Goal: Task Accomplishment & Management: Complete application form

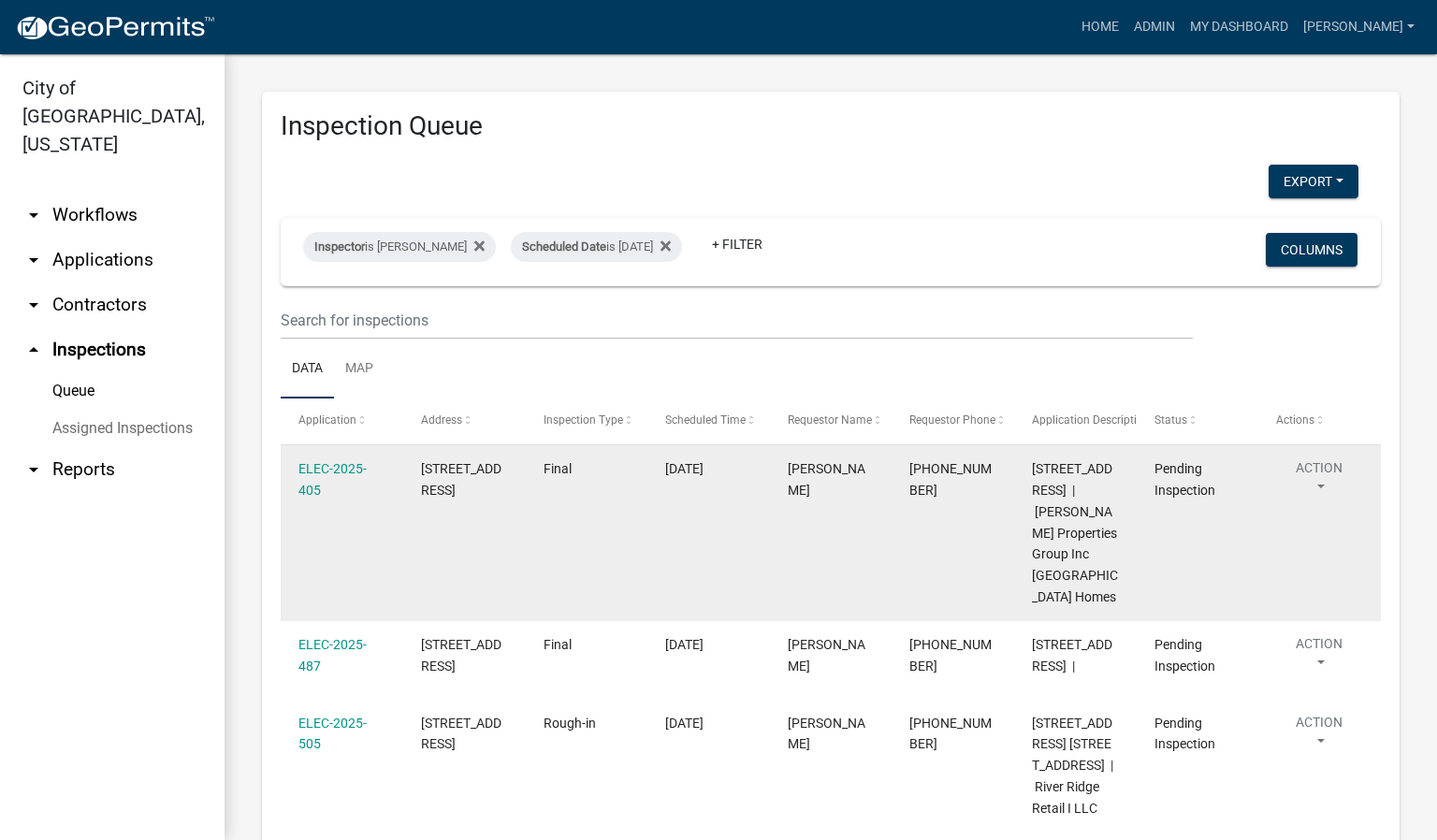
click at [1323, 483] on button "Action" at bounding box center [1319, 482] width 86 height 47
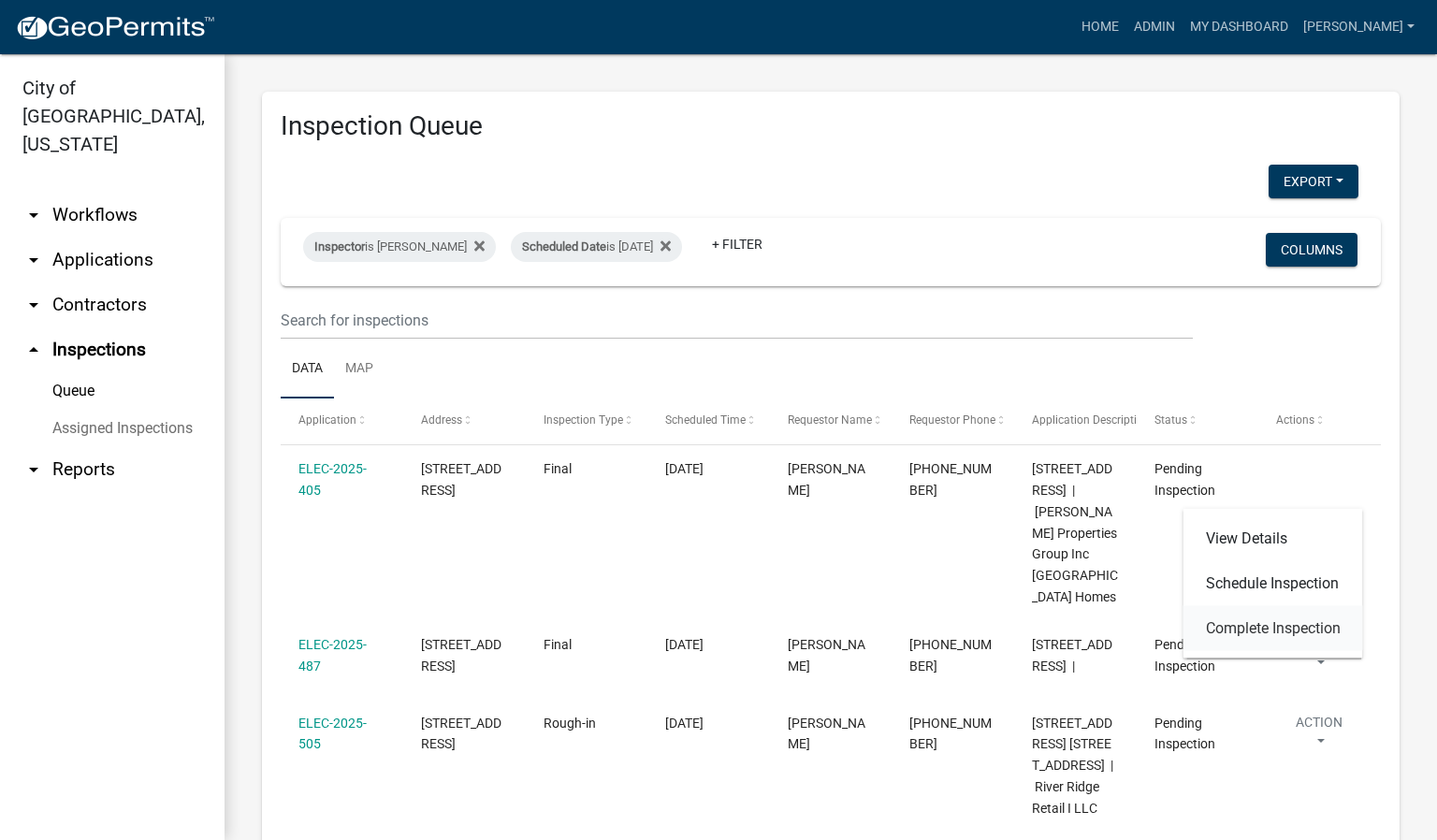
click at [1277, 623] on link "Complete Inspection" at bounding box center [1273, 629] width 180 height 45
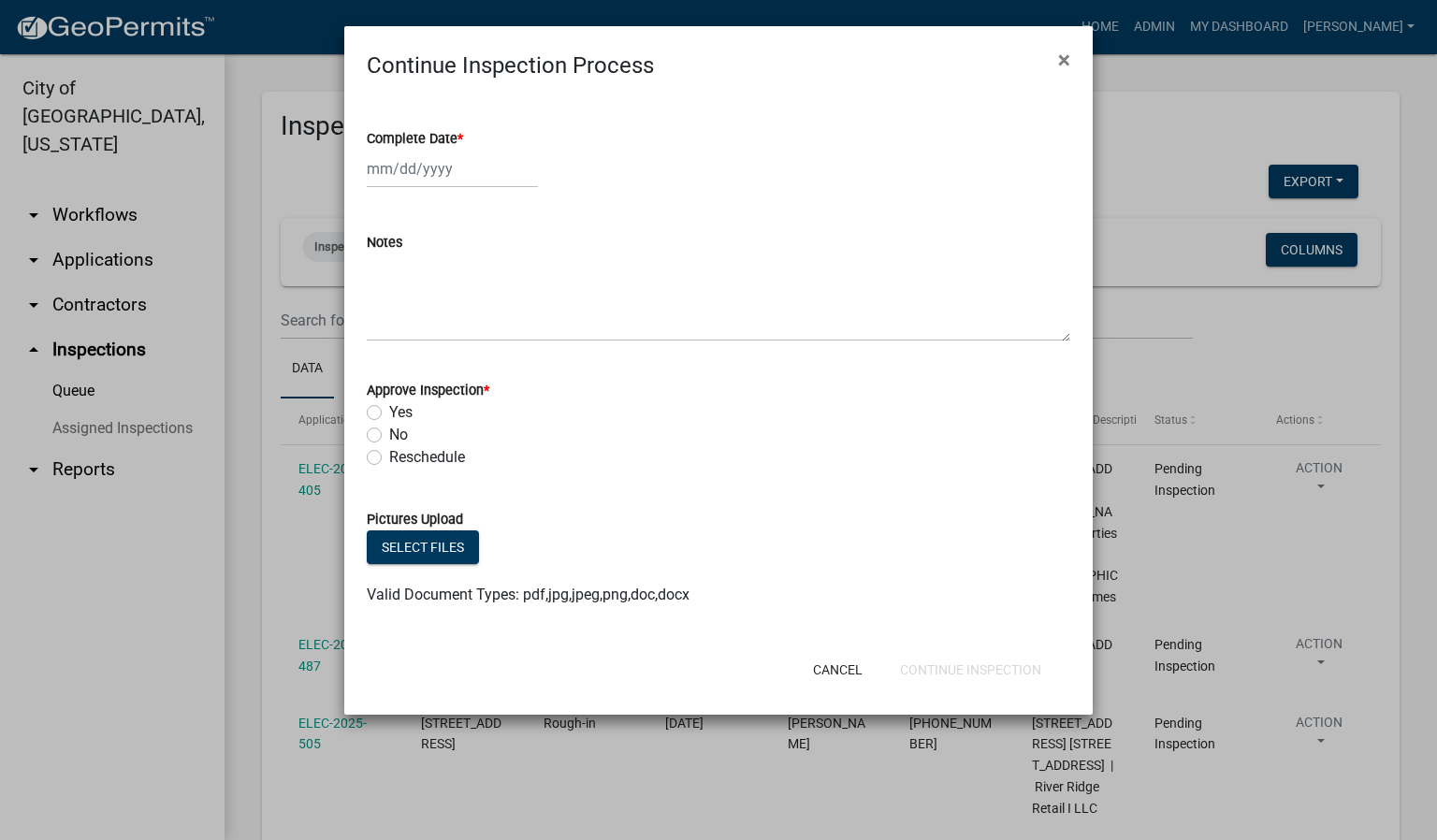
click at [460, 138] on span "*" at bounding box center [460, 138] width 6 height 16
click at [460, 149] on input "Complete Date *" at bounding box center [452, 168] width 171 height 38
select select "9"
select select "2025"
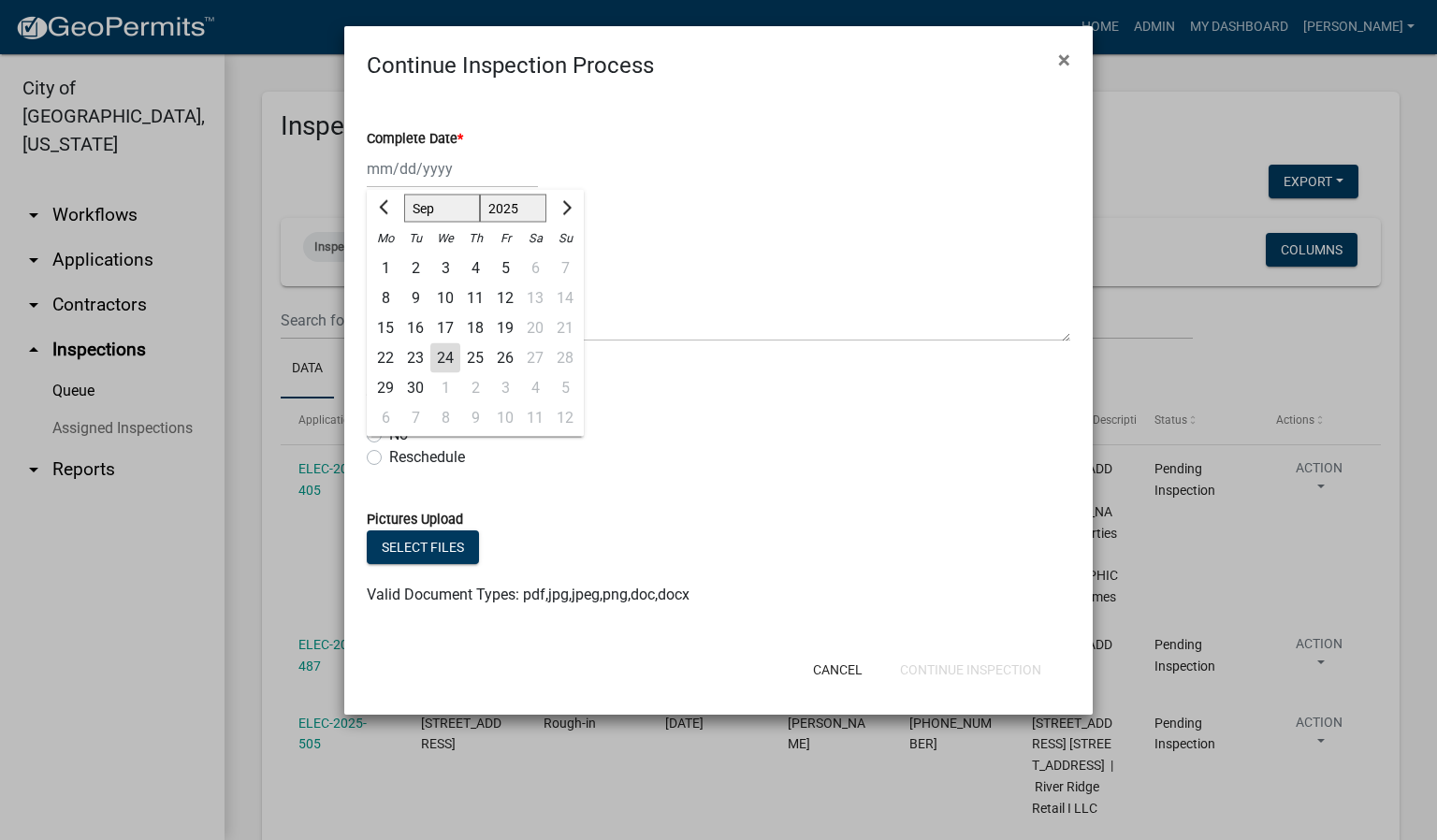
click at [444, 353] on div "24" at bounding box center [445, 358] width 29 height 29
type input "[DATE]"
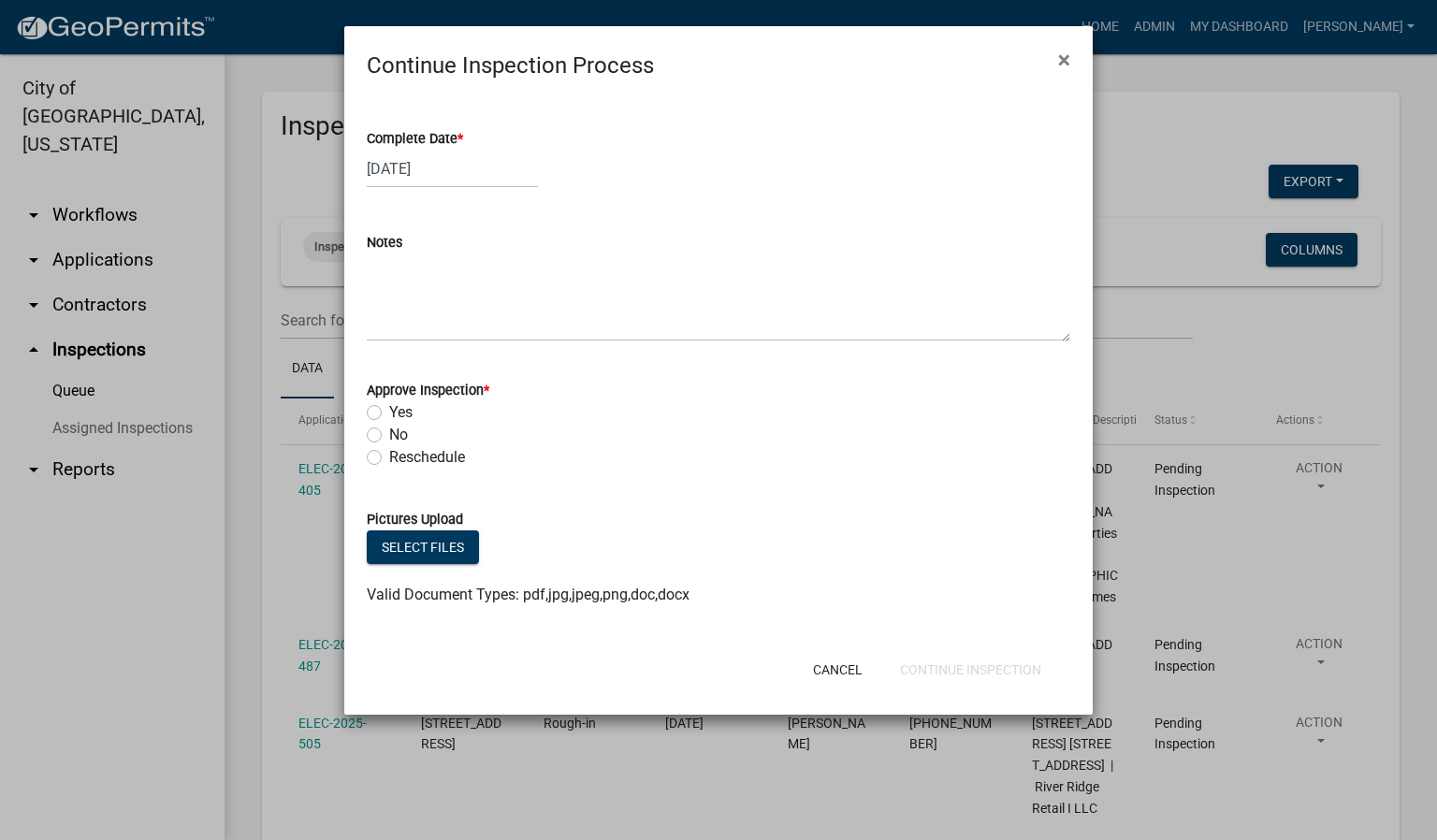
click at [389, 413] on label "Yes" at bounding box center [400, 412] width 24 height 23
click at [389, 413] on input "Yes" at bounding box center [395, 407] width 12 height 12
radio input "true"
click at [964, 666] on button "Continue Inspection" at bounding box center [971, 669] width 171 height 33
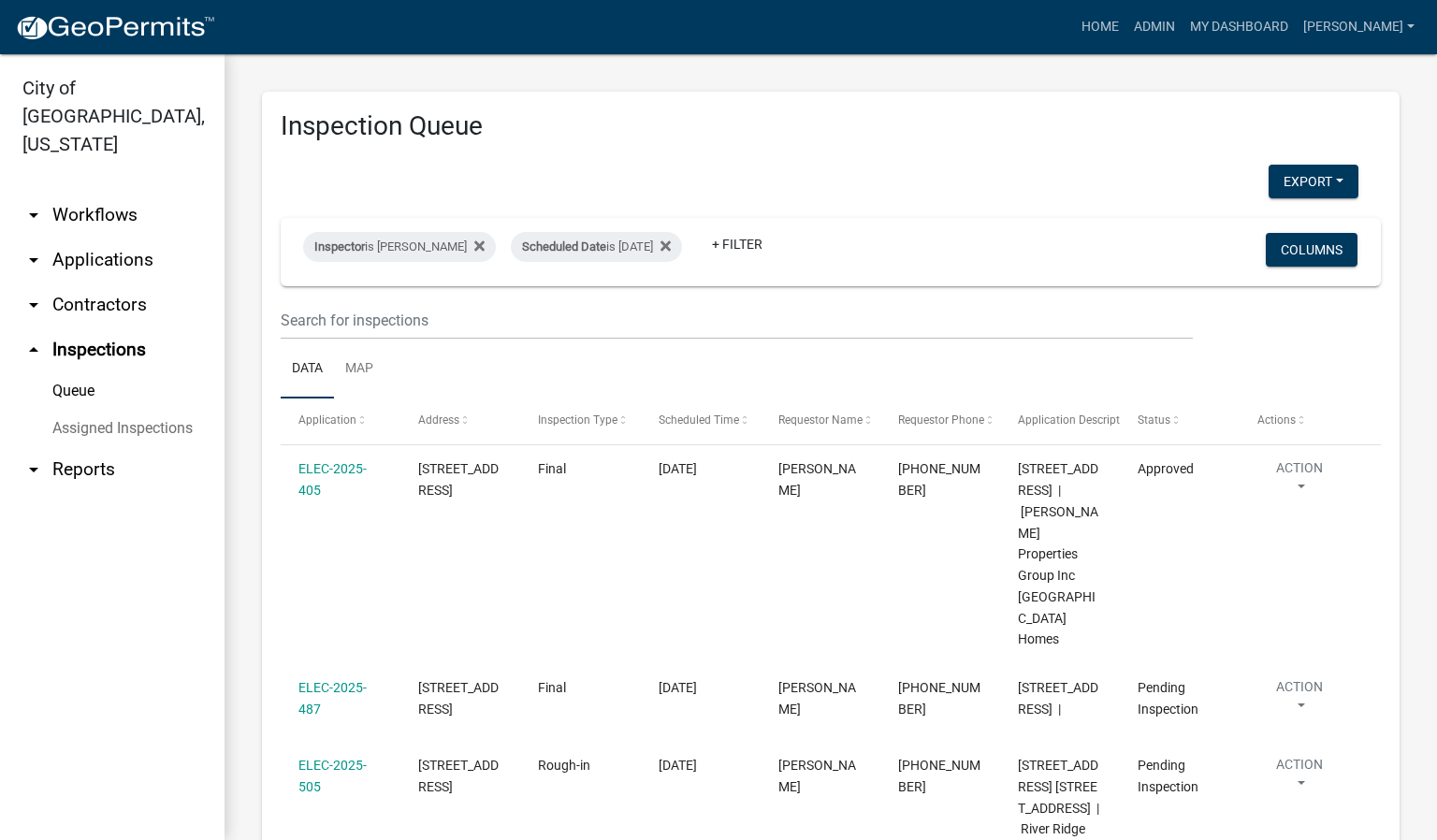
scroll to position [140, 0]
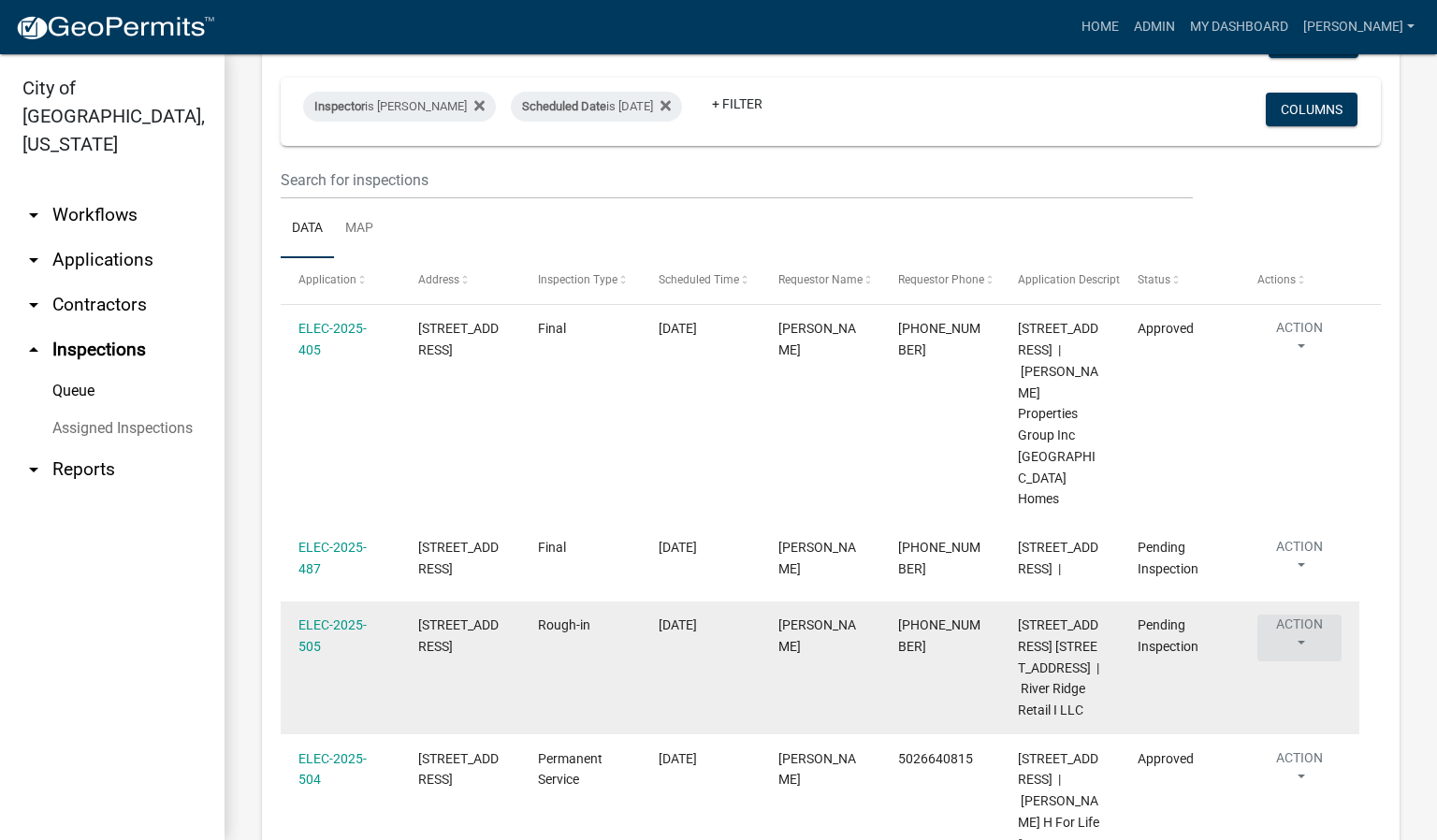
click at [1304, 614] on button "Action" at bounding box center [1300, 638] width 84 height 47
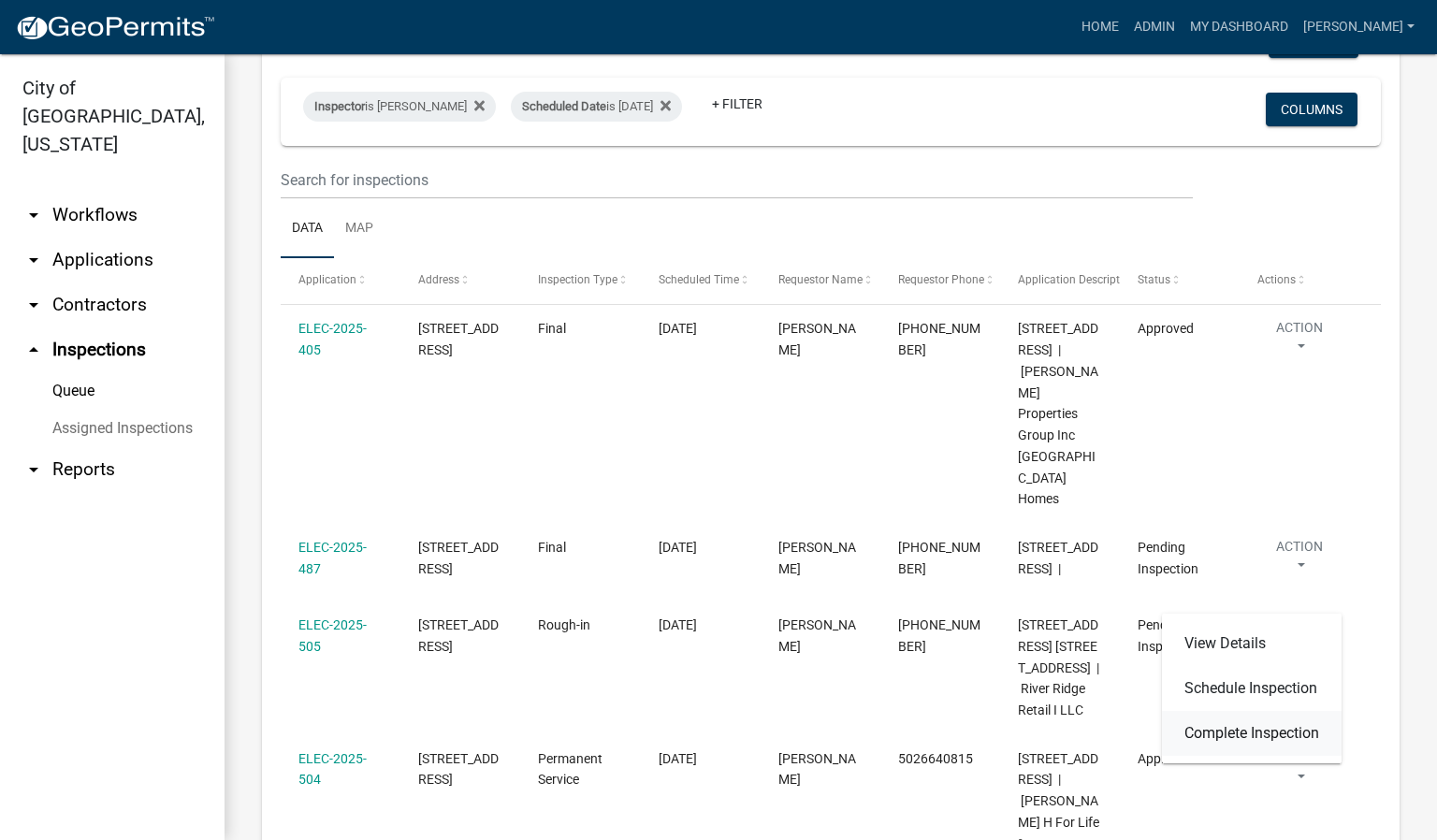
click at [1239, 725] on link "Complete Inspection" at bounding box center [1251, 733] width 180 height 45
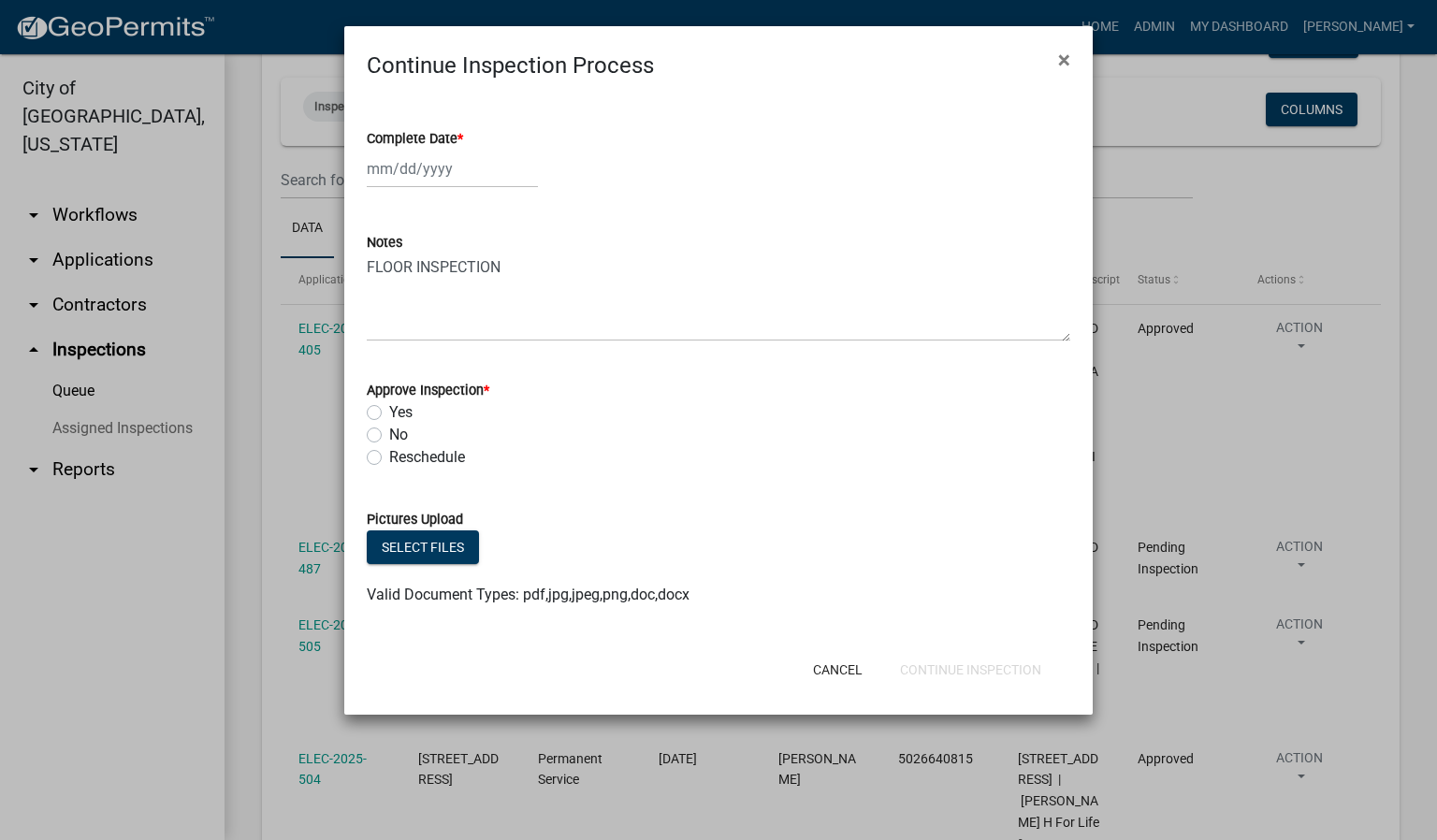
click at [463, 135] on span "*" at bounding box center [460, 138] width 6 height 16
click at [463, 149] on input "Complete Date *" at bounding box center [452, 168] width 171 height 38
select select "9"
select select "2025"
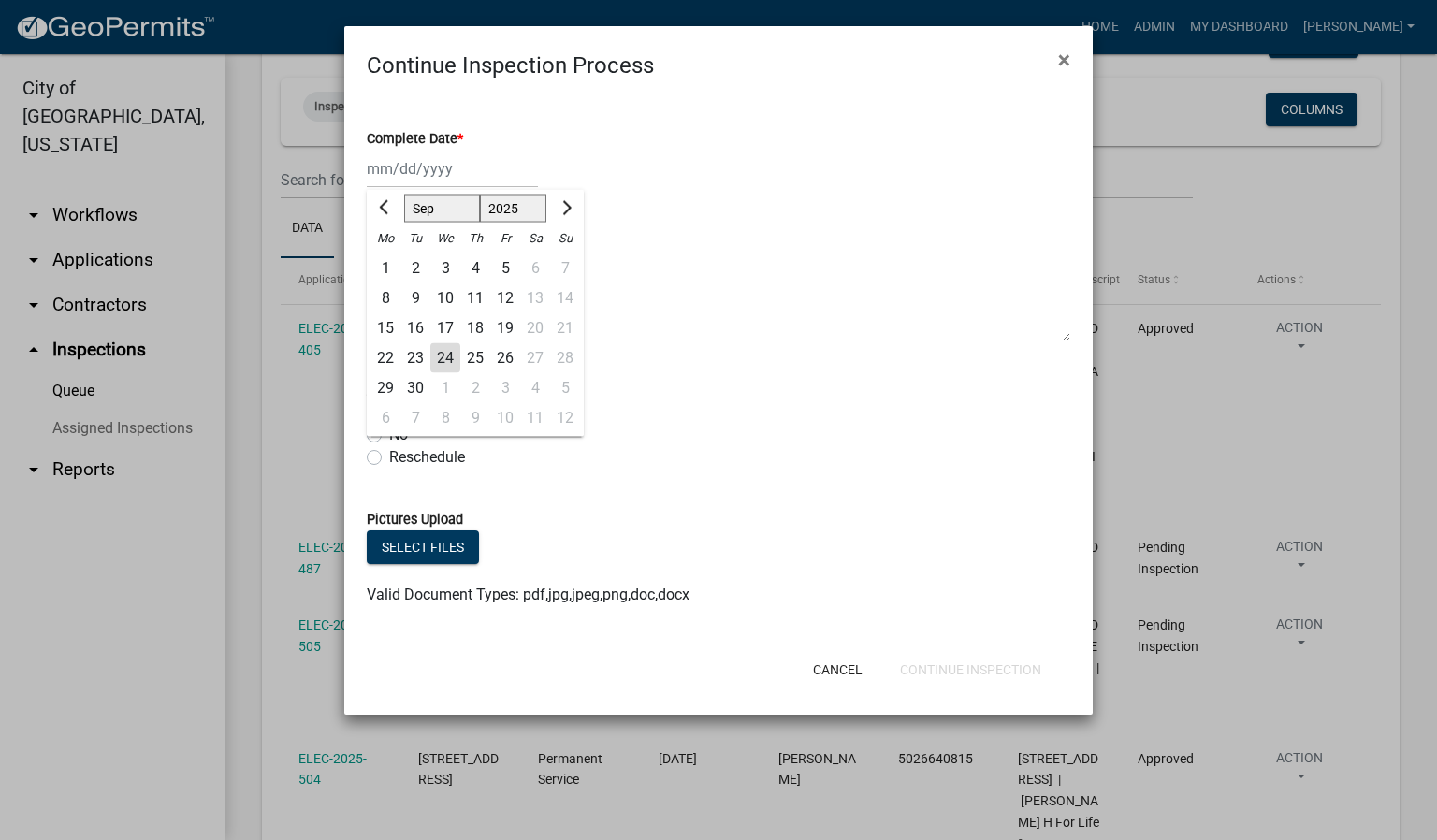
click at [450, 353] on div "24" at bounding box center [445, 358] width 29 height 29
type input "[DATE]"
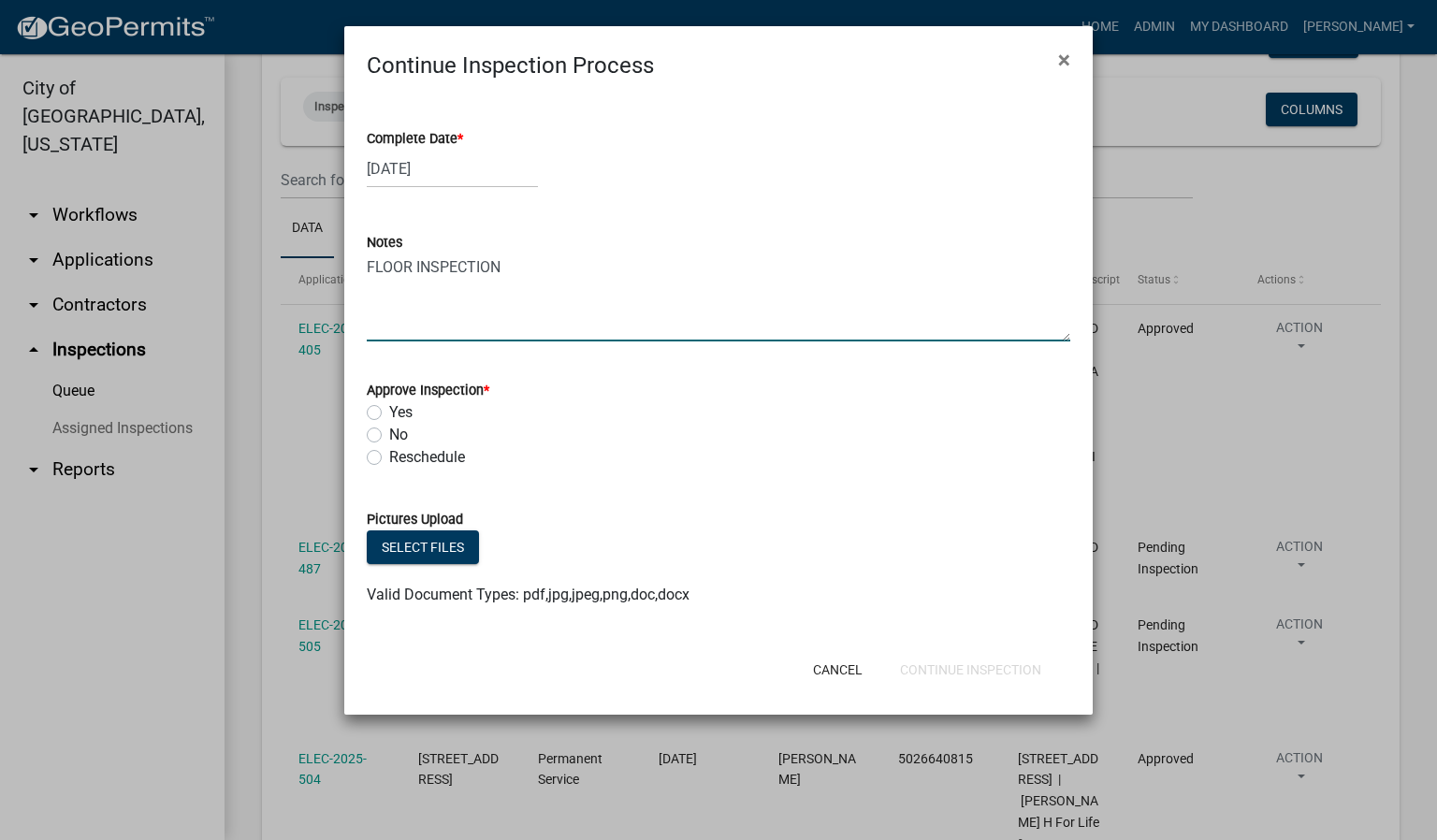
click at [527, 267] on textarea "FLOOR INSPECTION" at bounding box center [718, 297] width 704 height 88
type textarea "FLOOR INSPECTION / CONDUIT."
click at [389, 415] on label "Yes" at bounding box center [400, 412] width 24 height 23
click at [389, 413] on input "Yes" at bounding box center [395, 407] width 12 height 12
radio input "true"
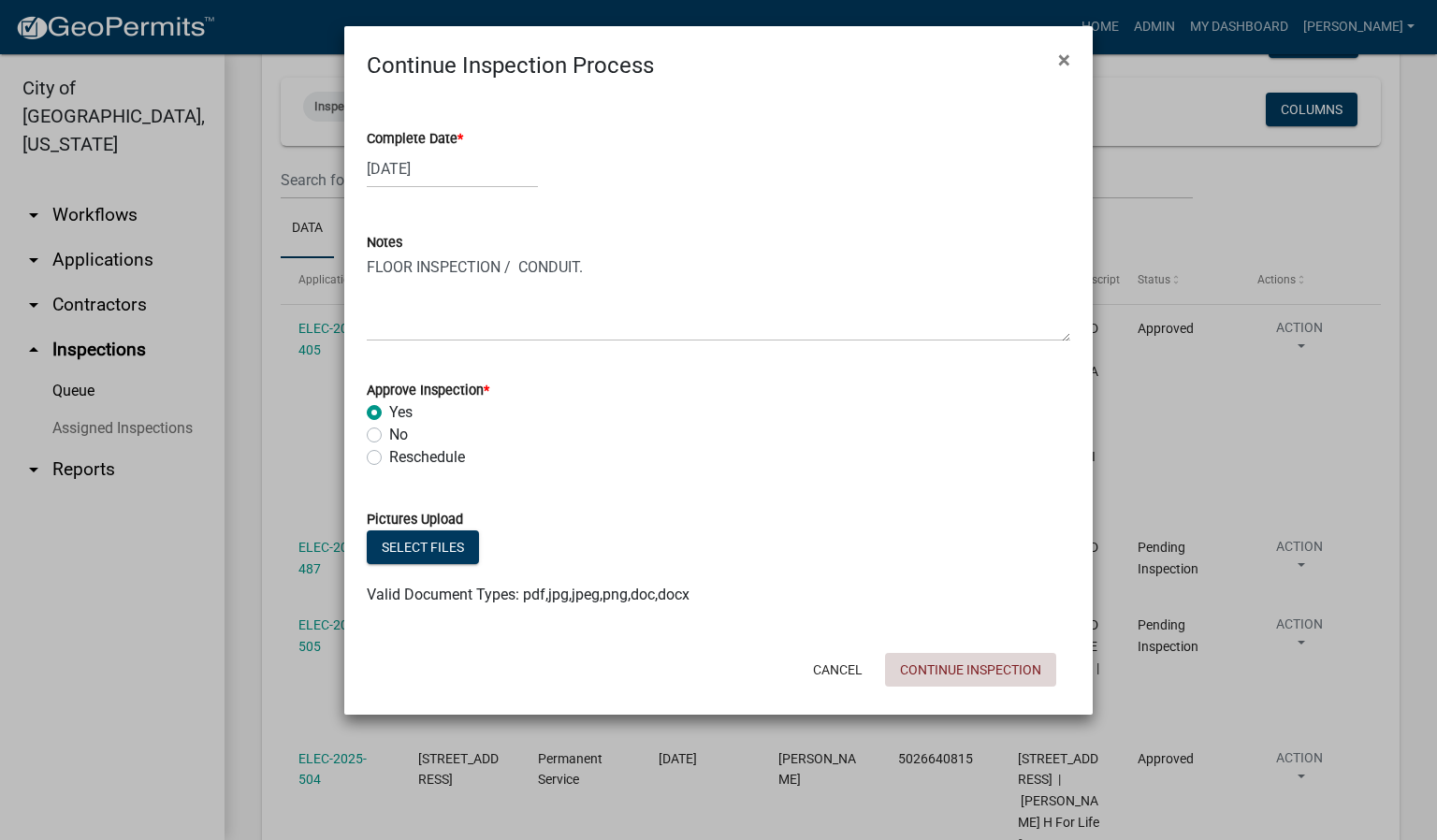
click at [958, 674] on button "Continue Inspection" at bounding box center [971, 669] width 171 height 33
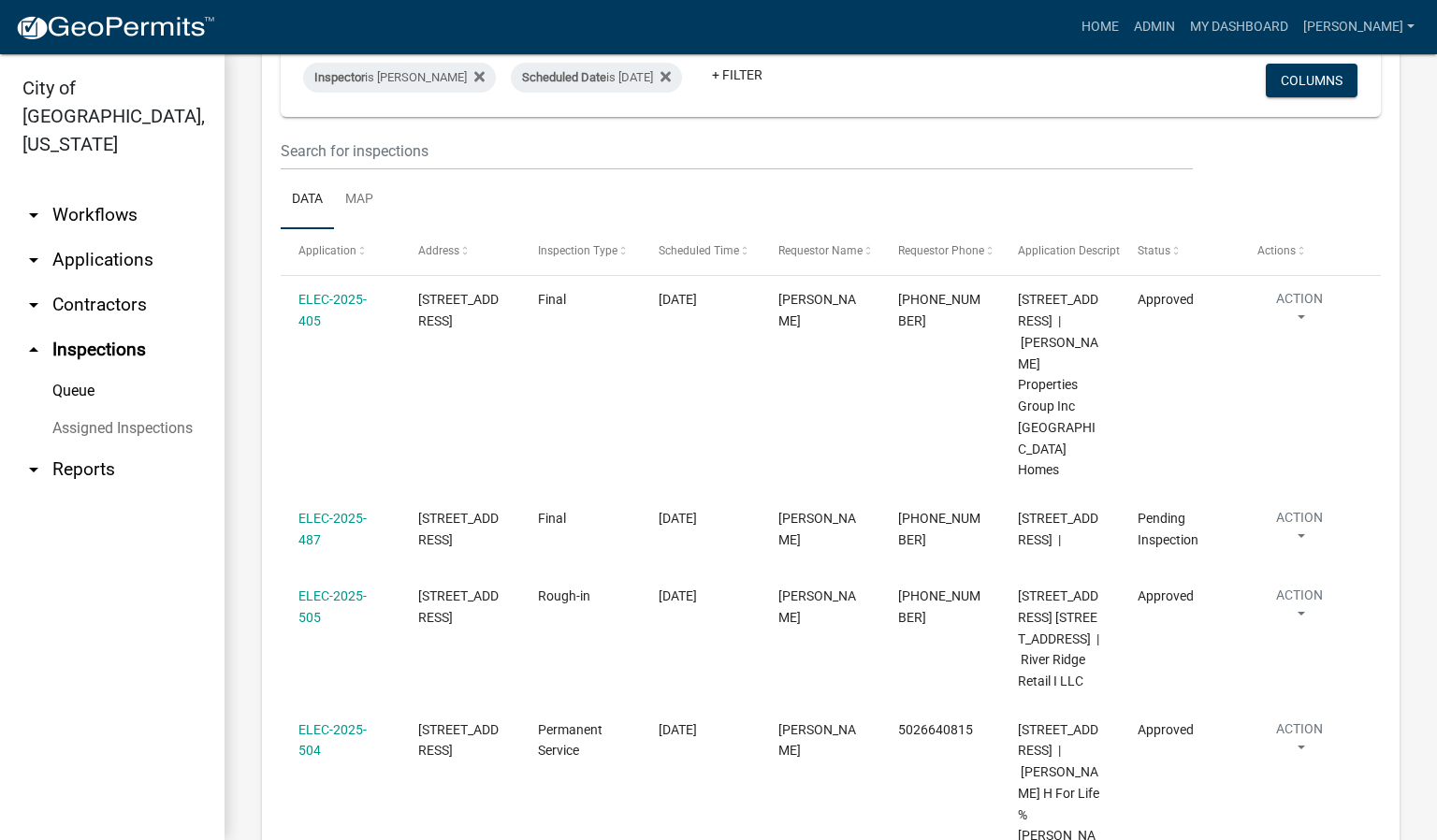
scroll to position [29, 0]
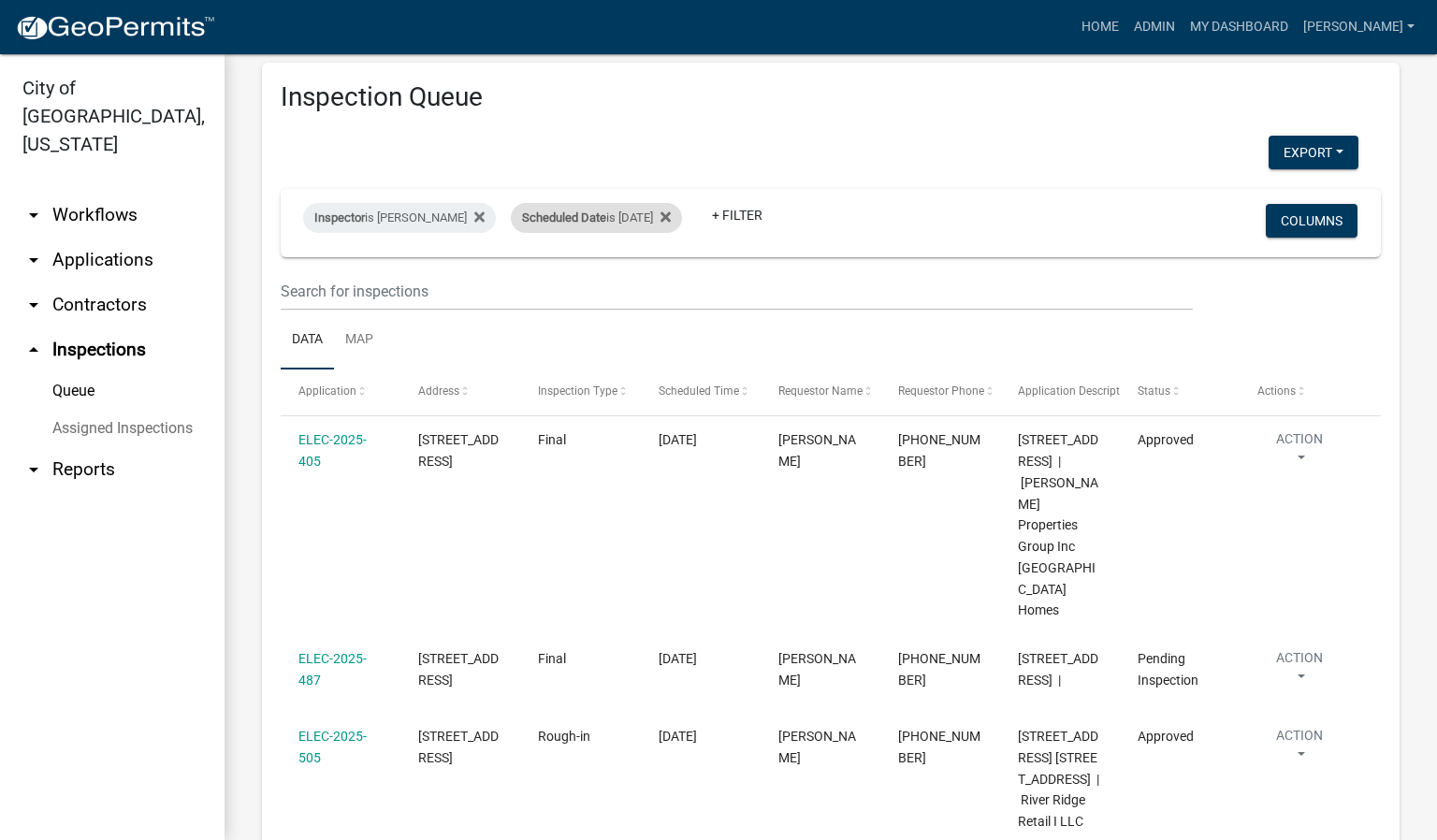
click at [661, 219] on div "Scheduled Date is [DATE]" at bounding box center [596, 218] width 171 height 29
click at [658, 289] on input "[DATE]" at bounding box center [607, 288] width 131 height 38
type input "[DATE]"
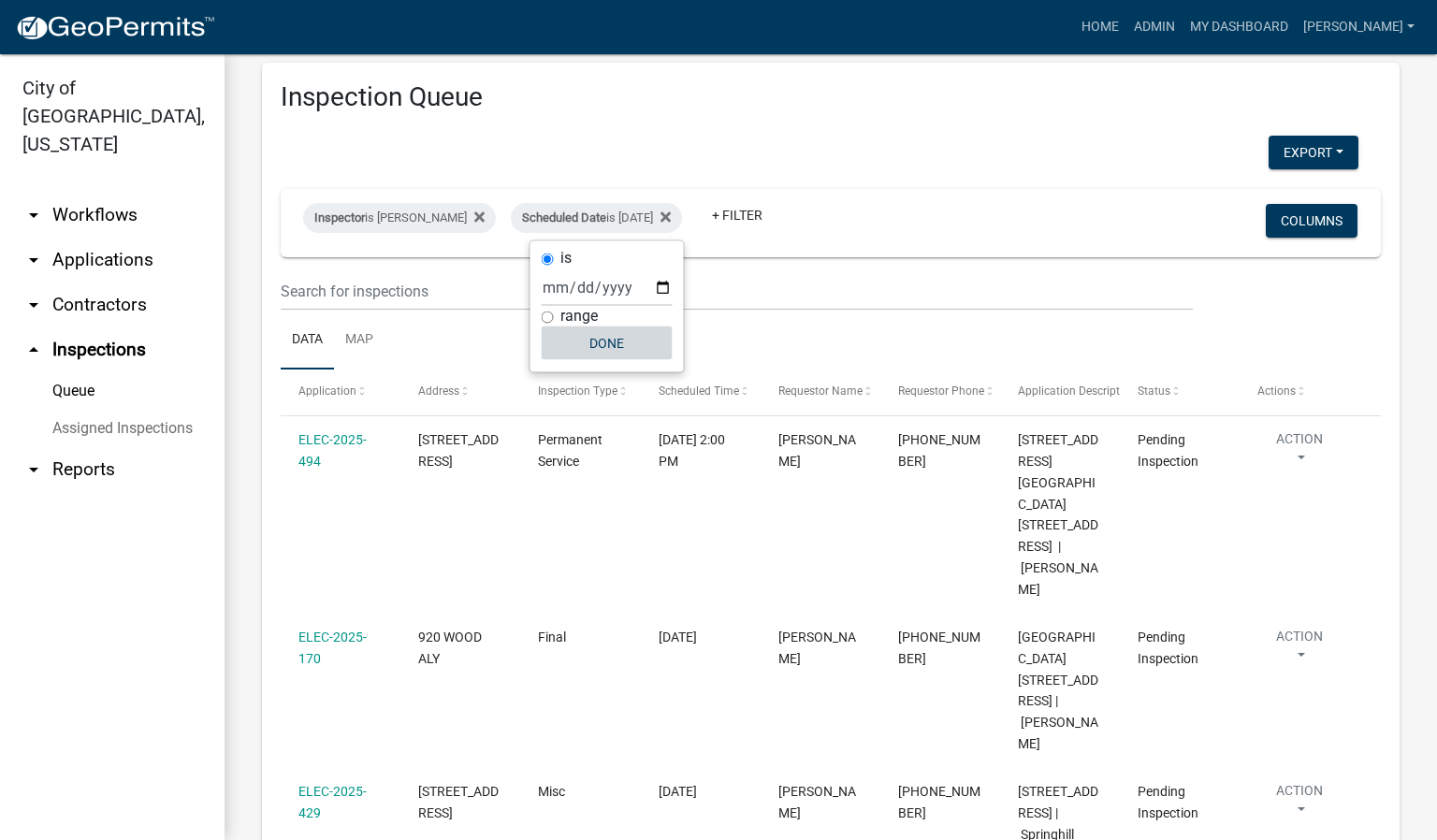
click at [605, 357] on button "Done" at bounding box center [607, 343] width 131 height 33
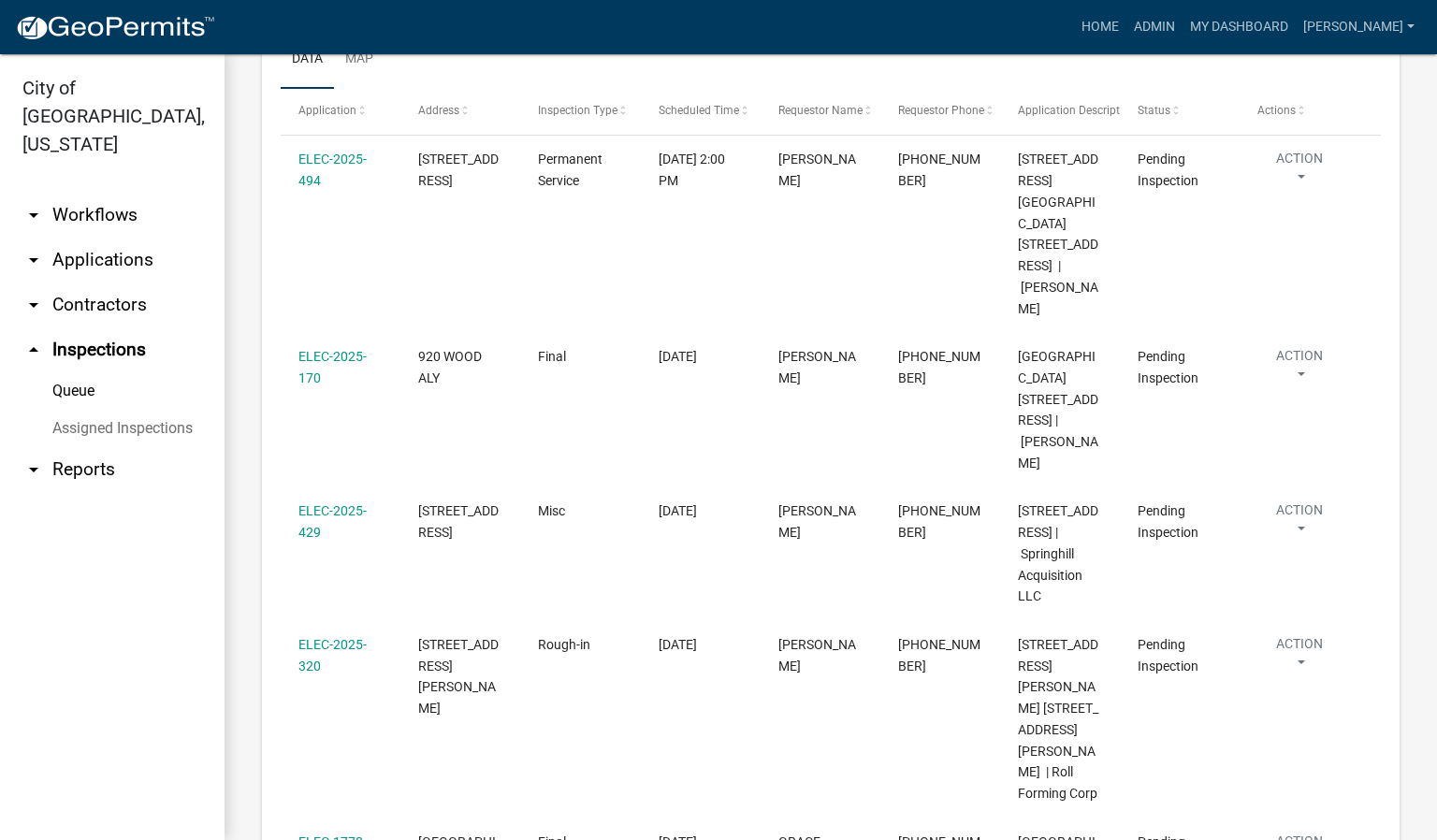
scroll to position [449, 0]
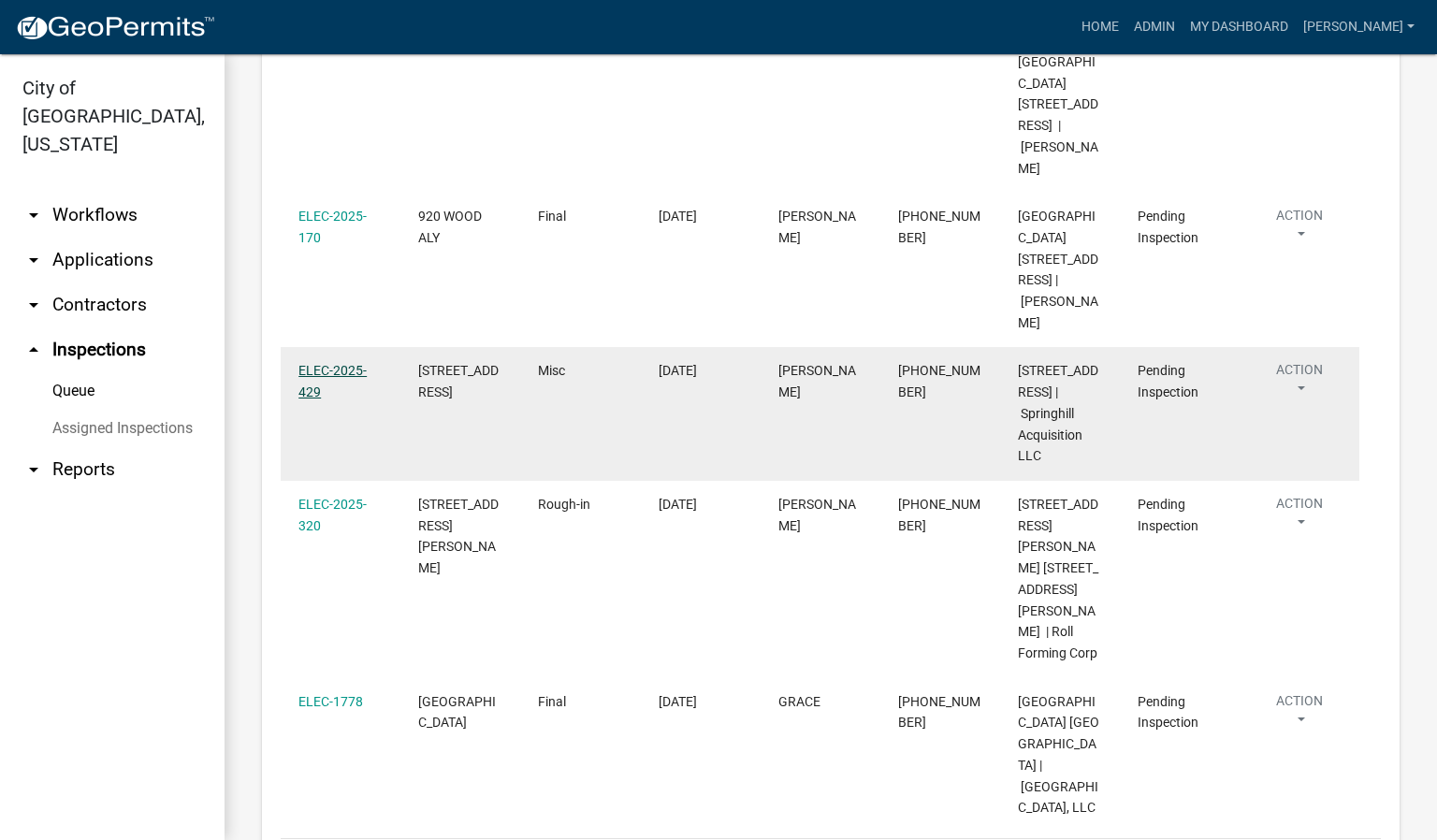
click at [334, 363] on link "ELEC-2025-429" at bounding box center [333, 381] width 69 height 36
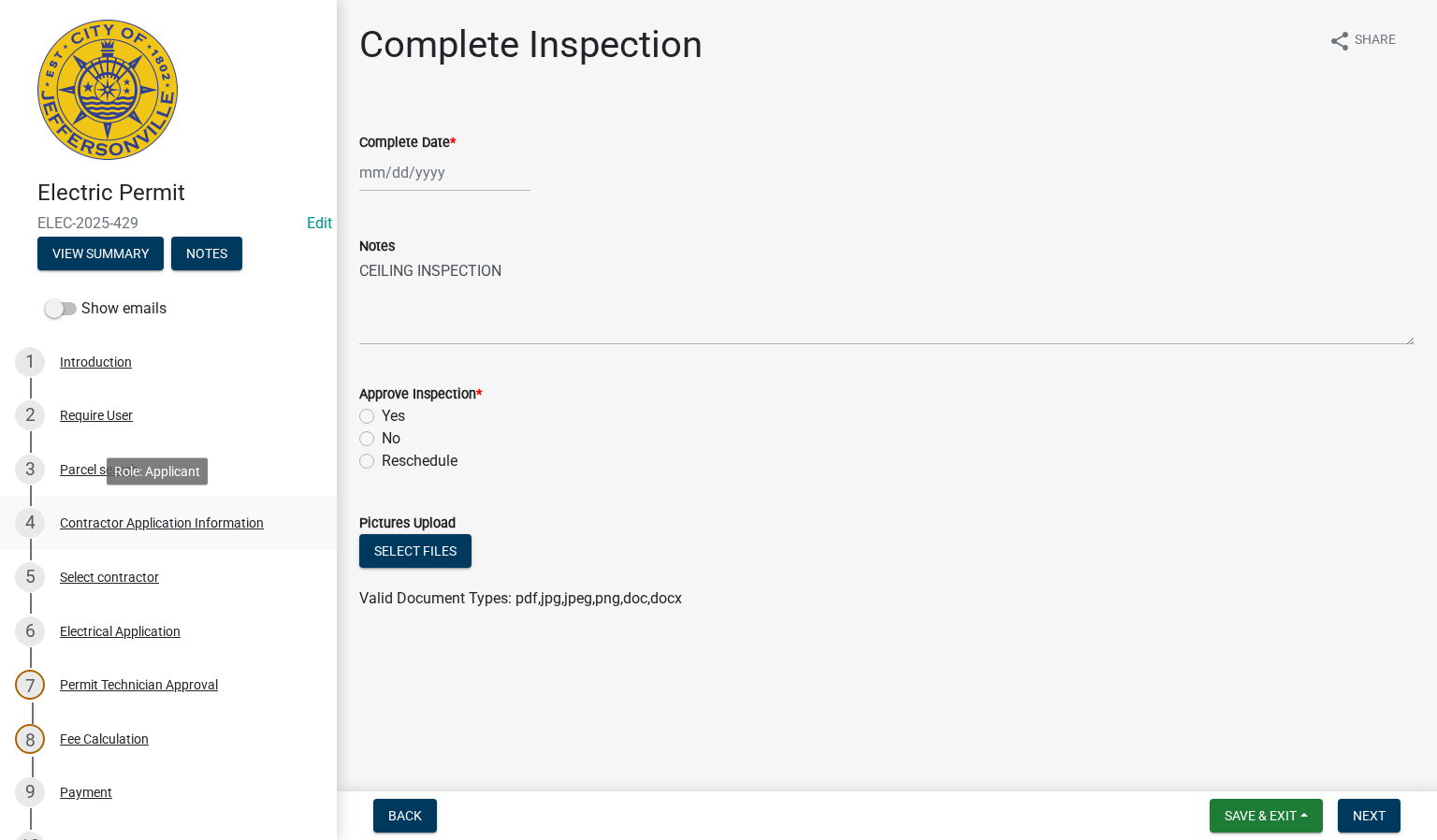
click at [181, 519] on div "Contractor Application Information" at bounding box center [162, 522] width 204 height 13
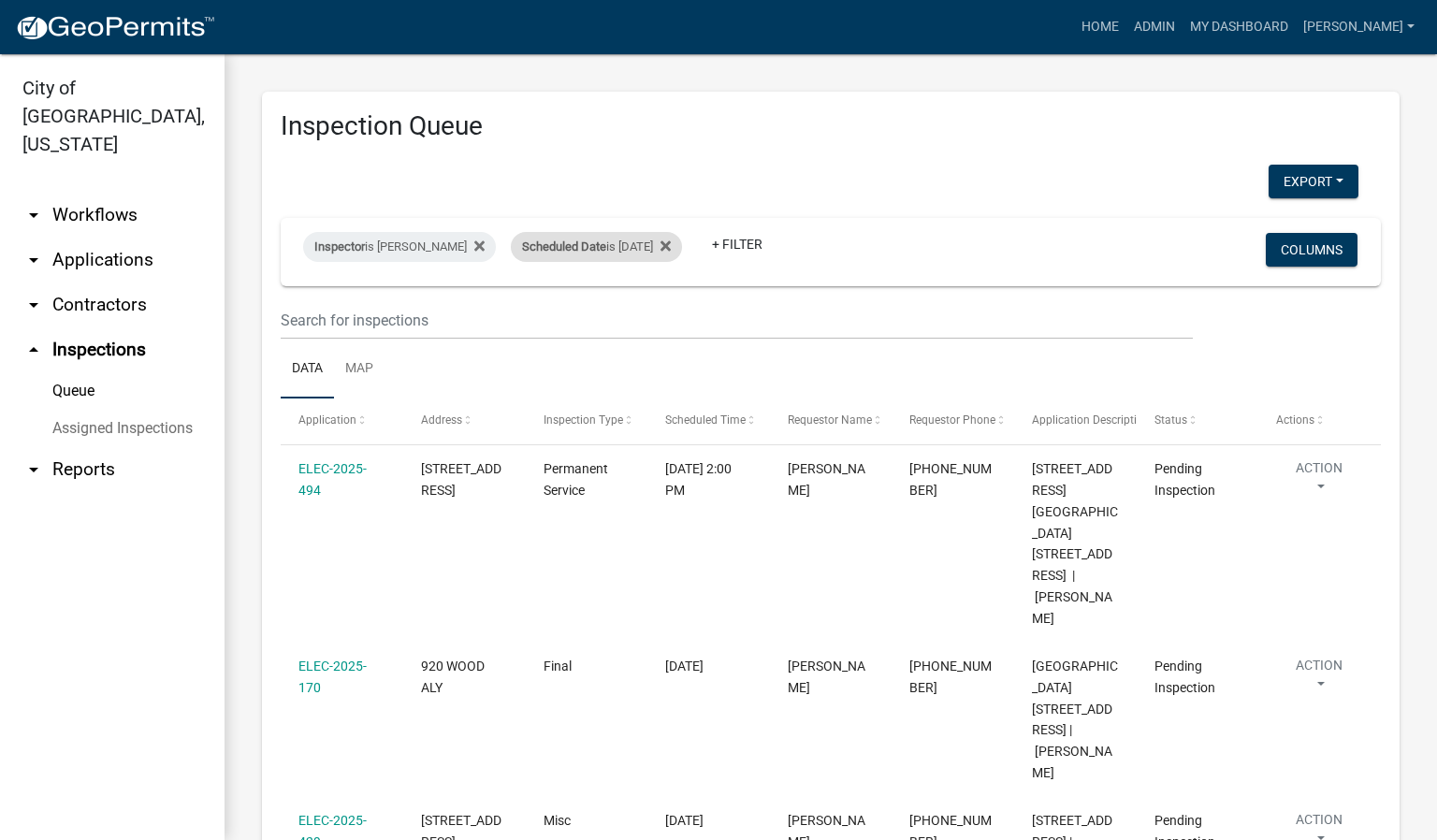
click at [657, 241] on div "Scheduled Date is [DATE]" at bounding box center [596, 246] width 171 height 29
click at [661, 317] on input "[DATE]" at bounding box center [607, 316] width 131 height 38
type input "[DATE]"
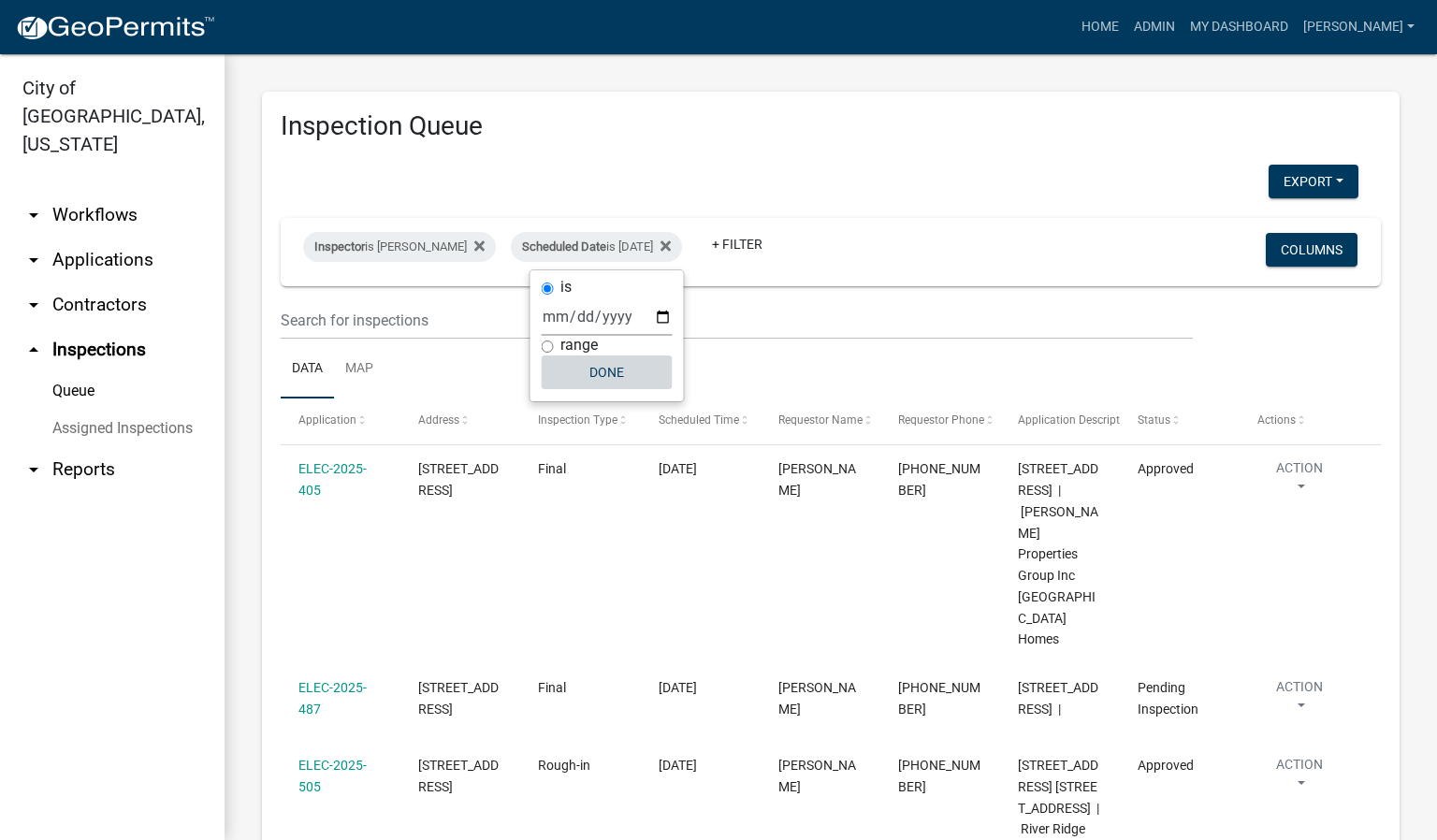
click at [620, 374] on button "Done" at bounding box center [607, 372] width 131 height 33
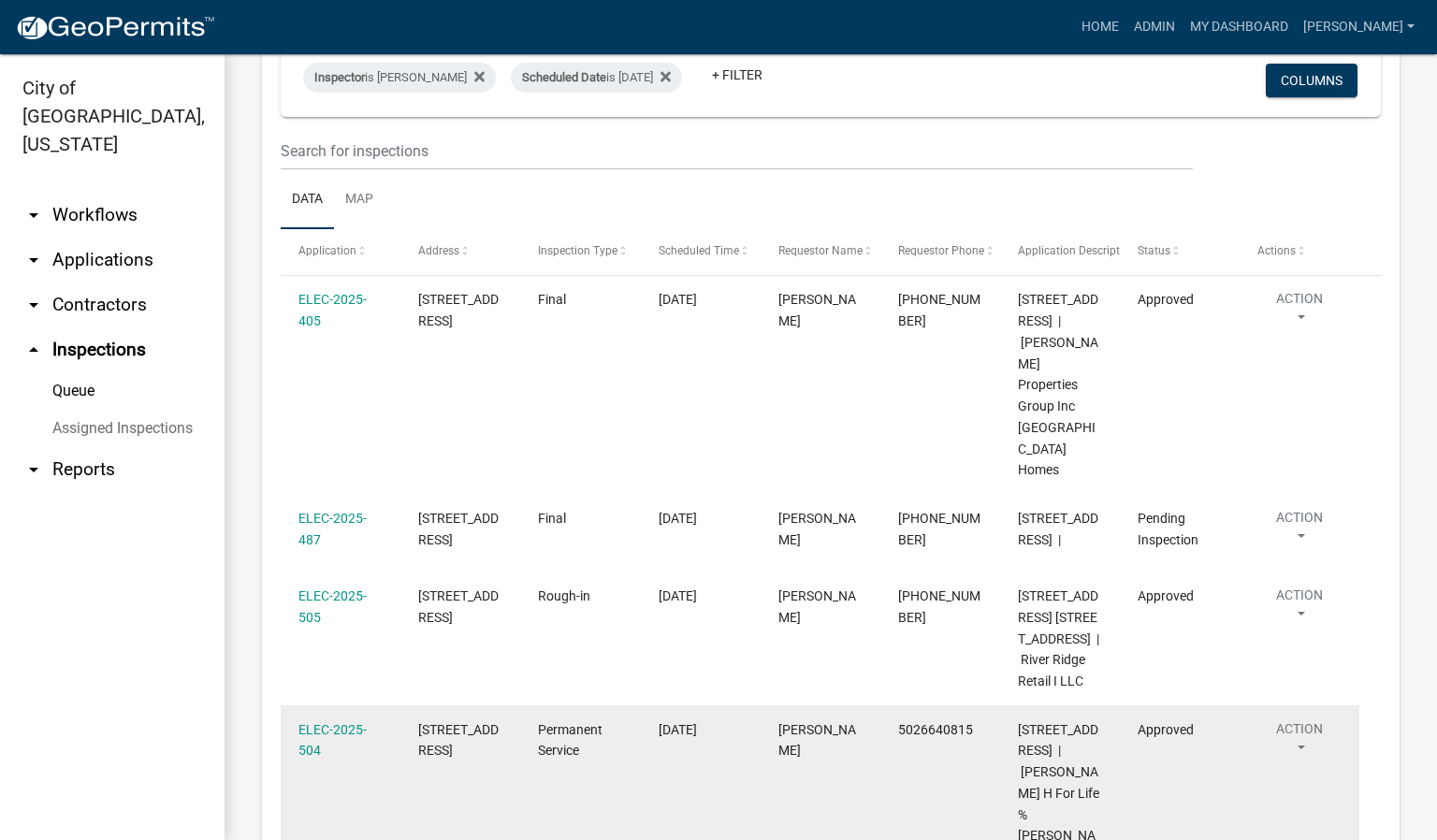
scroll to position [29, 0]
